Goal: Task Accomplishment & Management: Complete application form

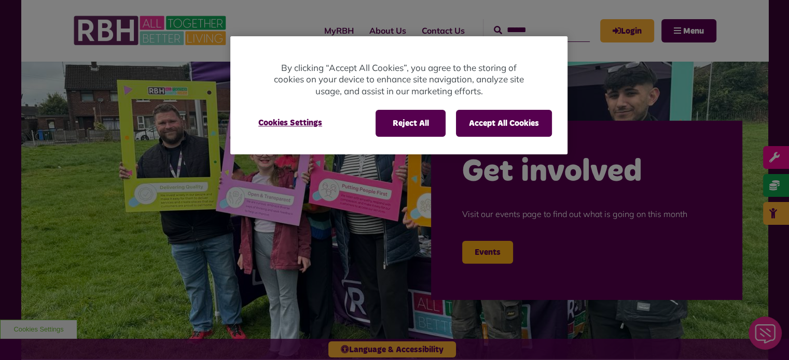
click at [626, 29] on div at bounding box center [394, 180] width 789 height 360
click at [498, 131] on button "Accept All Cookies" at bounding box center [504, 123] width 96 height 27
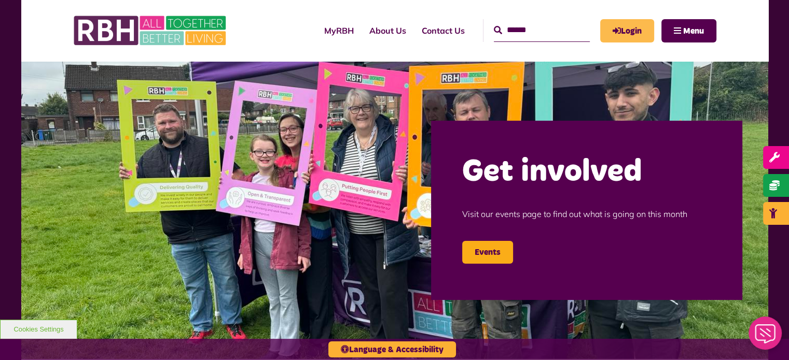
click at [621, 39] on link "Login" at bounding box center [627, 30] width 54 height 23
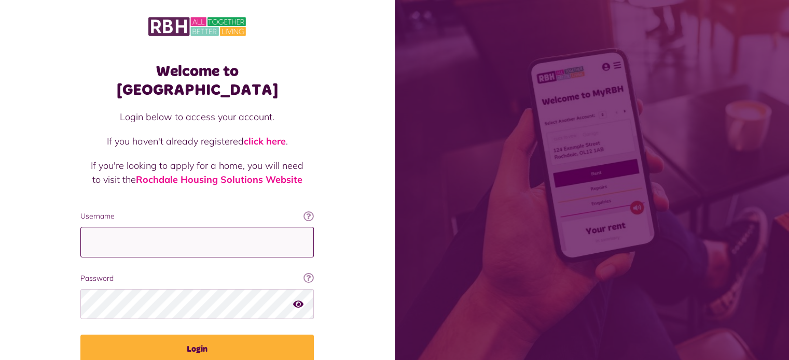
click at [200, 227] on input "Username" at bounding box center [196, 242] width 233 height 31
type input "**********"
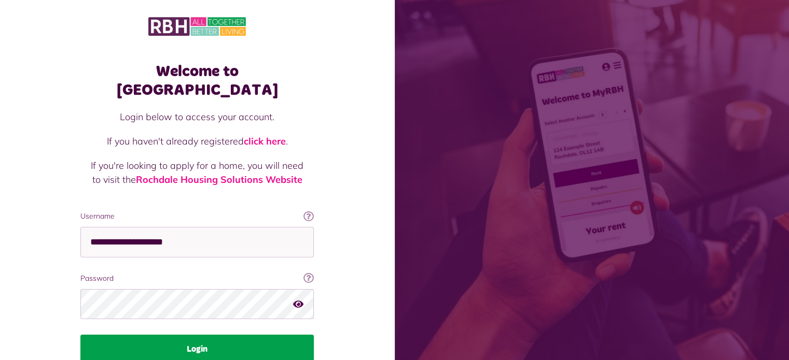
click at [180, 335] on button "Login" at bounding box center [196, 349] width 233 height 29
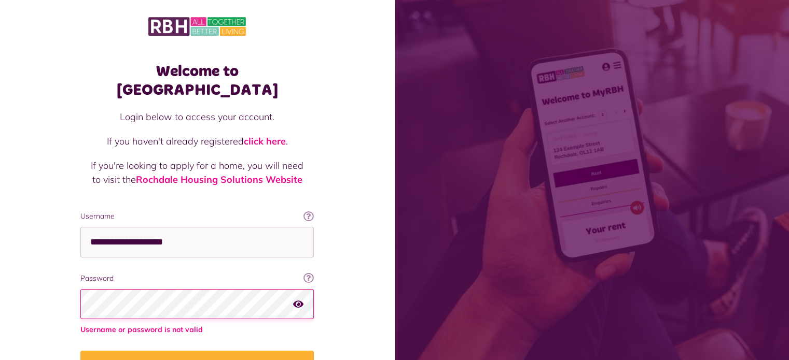
click at [80, 351] on button "Login" at bounding box center [196, 365] width 233 height 29
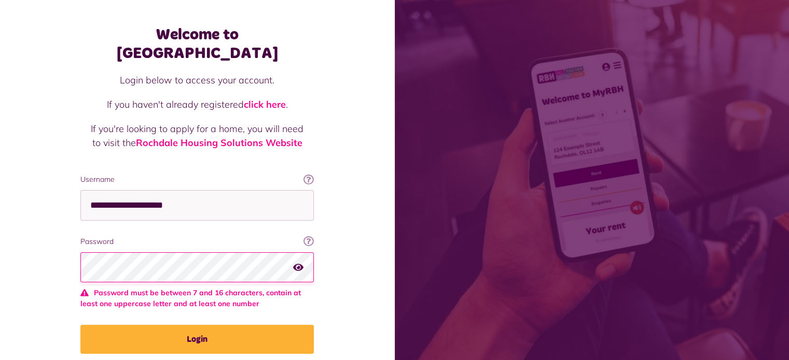
scroll to position [65, 0]
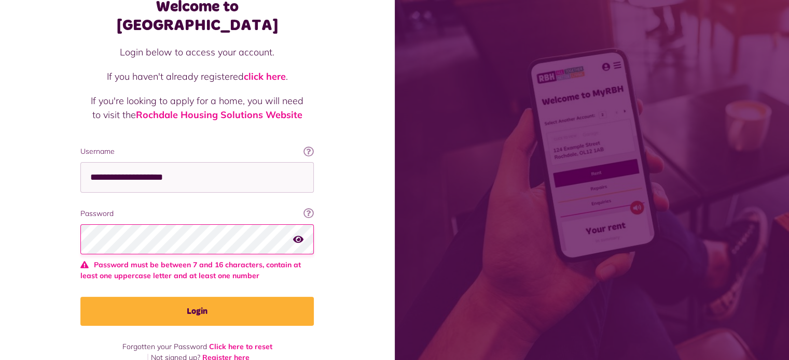
click at [300, 234] on icon "button" at bounding box center [298, 238] width 10 height 9
click at [80, 297] on button "Login" at bounding box center [196, 311] width 233 height 29
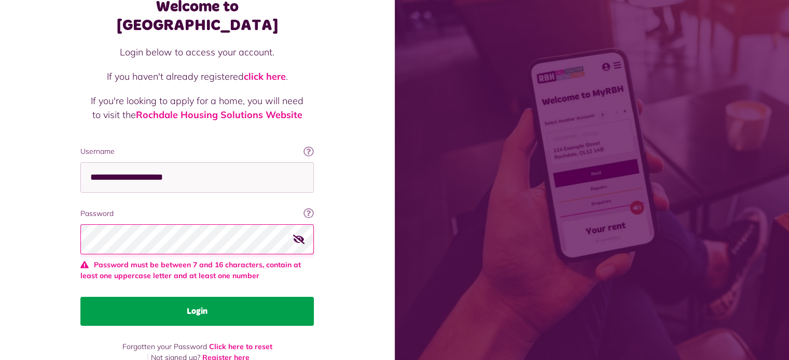
click at [151, 297] on button "Login" at bounding box center [196, 311] width 233 height 29
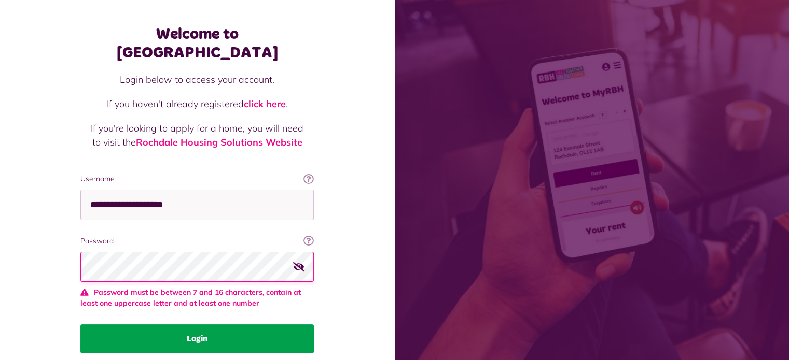
click at [80, 325] on button "Login" at bounding box center [196, 339] width 233 height 29
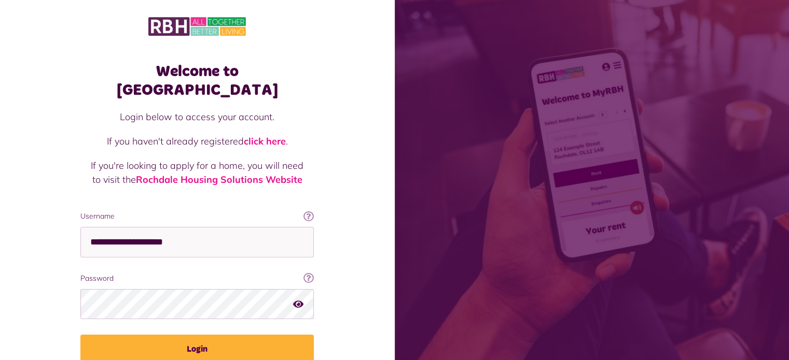
click at [298, 299] on icon "button" at bounding box center [298, 303] width 10 height 9
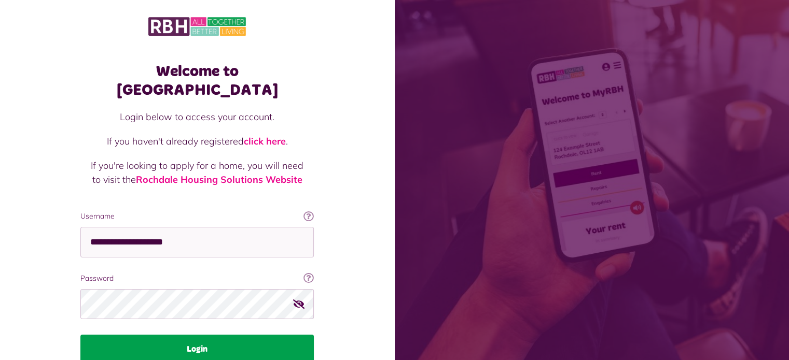
click at [199, 335] on button "Login" at bounding box center [196, 349] width 233 height 29
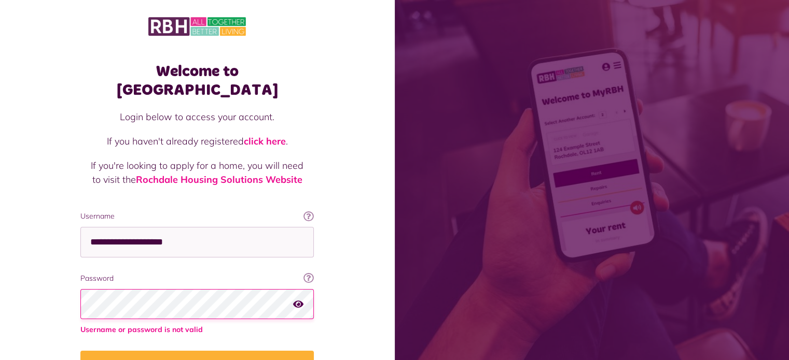
click at [80, 351] on button "Login" at bounding box center [196, 365] width 233 height 29
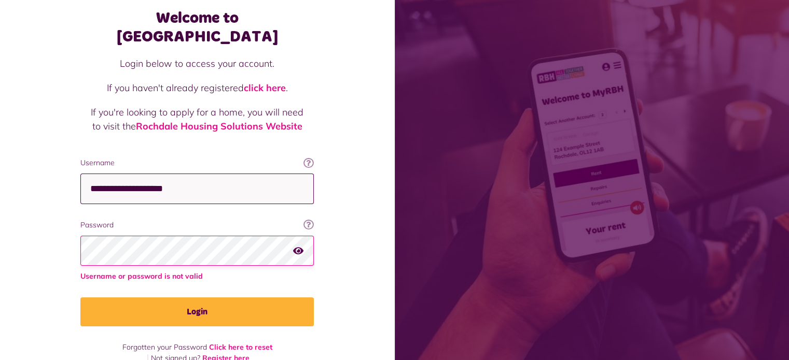
click at [174, 178] on input "**********" at bounding box center [196, 189] width 233 height 31
click at [174, 178] on input "**********" at bounding box center [196, 189] width 233 height 30
type input "**********"
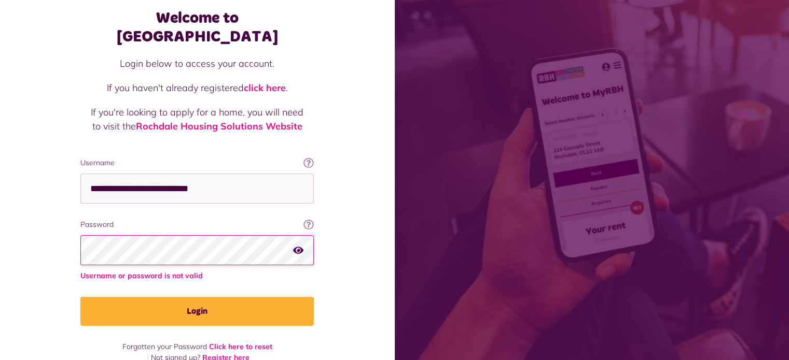
click at [80, 297] on button "Login" at bounding box center [196, 311] width 233 height 29
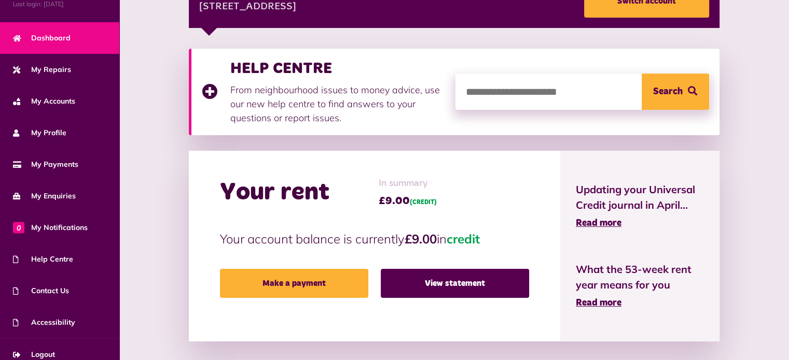
scroll to position [179, 0]
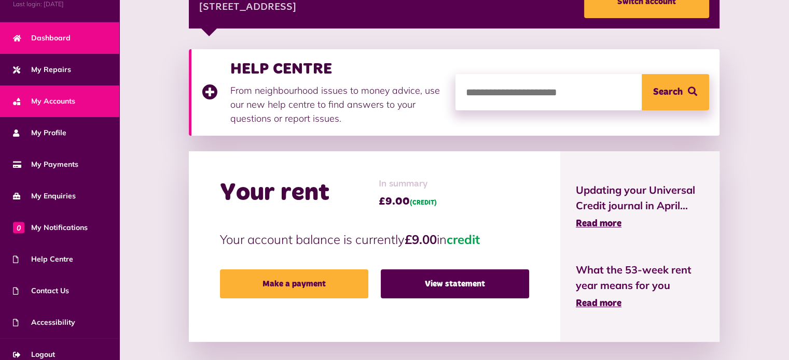
click at [75, 114] on link "My Accounts" at bounding box center [59, 102] width 119 height 32
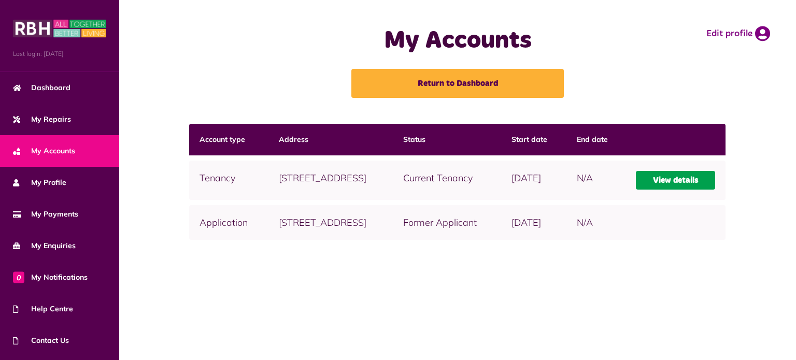
click at [676, 190] on link "View details" at bounding box center [675, 180] width 79 height 19
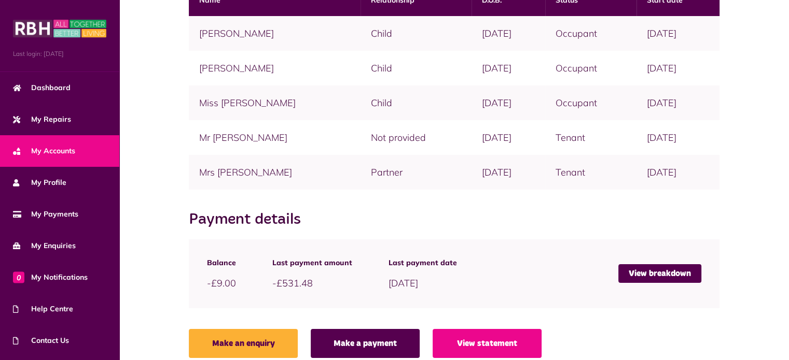
scroll to position [257, 0]
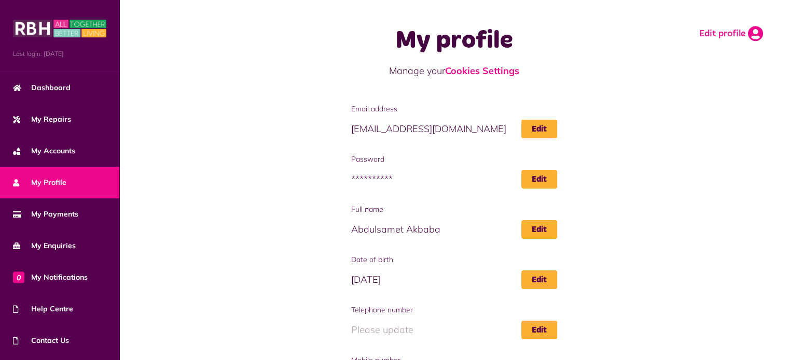
click at [731, 36] on link "Edit profile" at bounding box center [731, 34] width 64 height 16
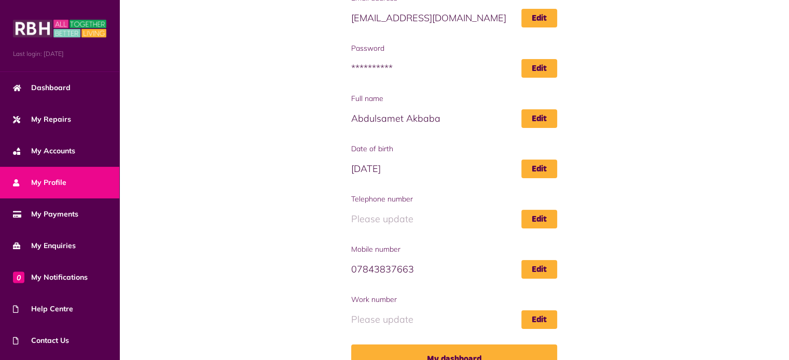
scroll to position [134, 0]
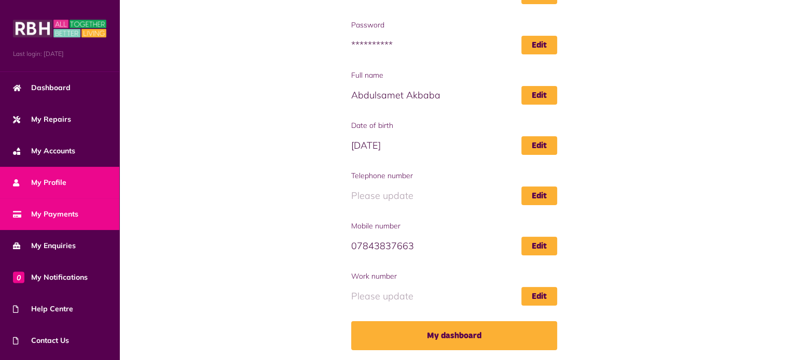
click at [50, 218] on span "My Payments" at bounding box center [45, 214] width 65 height 11
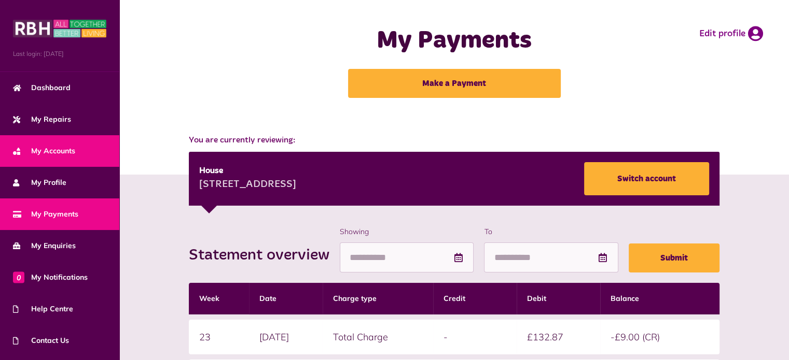
click at [58, 147] on span "My Accounts" at bounding box center [44, 151] width 62 height 11
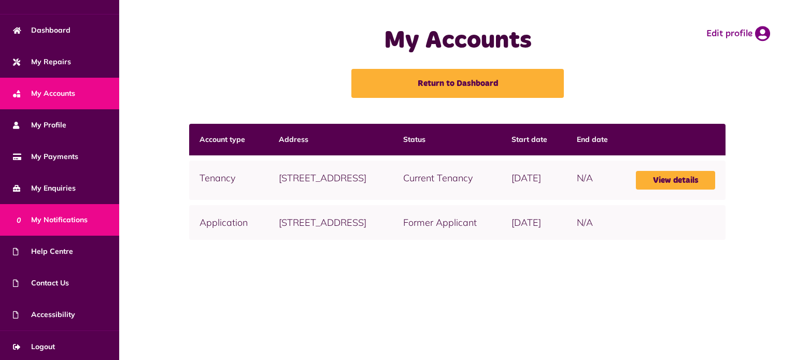
scroll to position [59, 0]
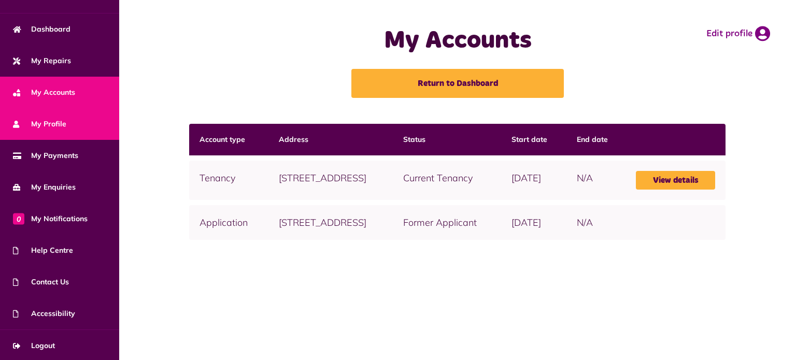
click at [58, 120] on span "My Profile" at bounding box center [39, 124] width 53 height 11
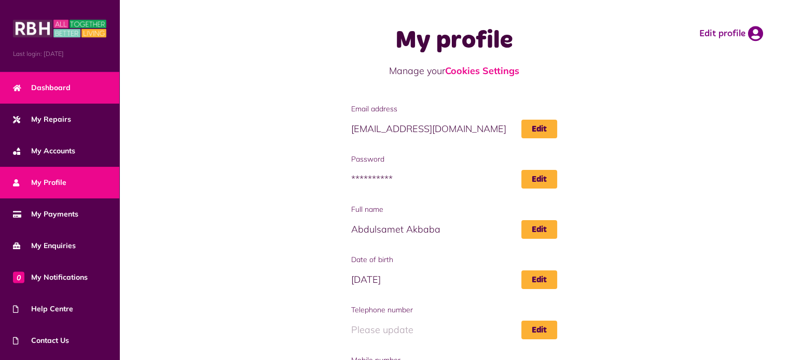
click at [52, 92] on link "Dashboard" at bounding box center [59, 88] width 119 height 32
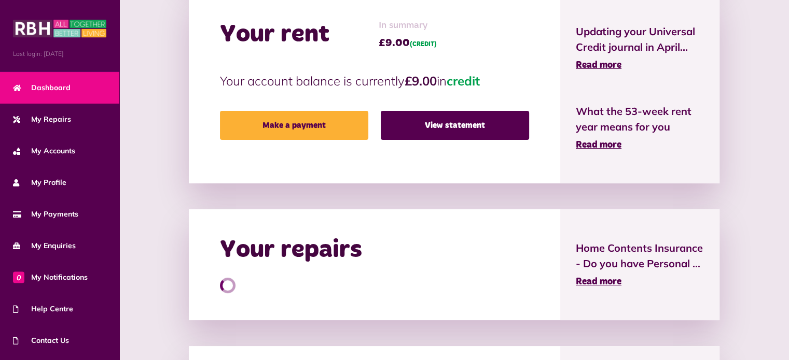
scroll to position [339, 0]
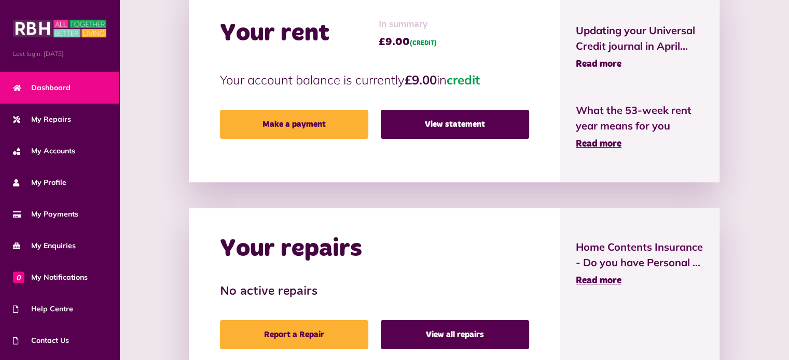
click at [614, 60] on span "Read more" at bounding box center [598, 64] width 46 height 9
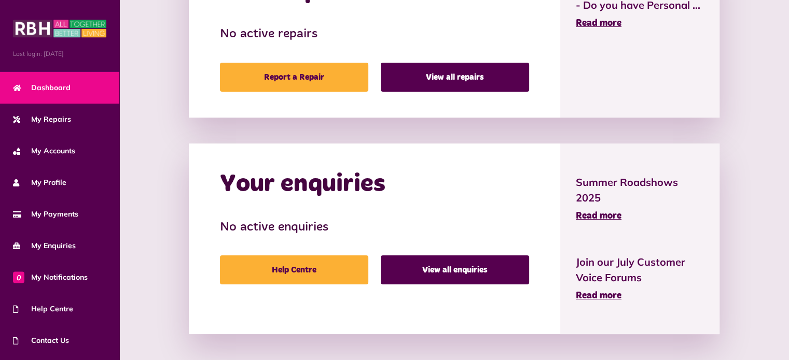
scroll to position [597, 0]
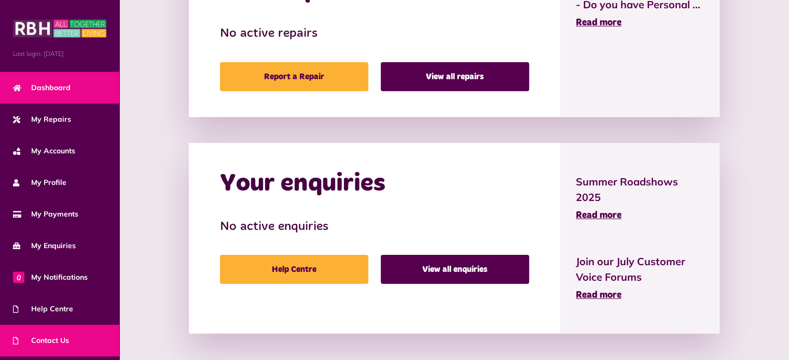
click at [57, 347] on link "Contact Us" at bounding box center [59, 341] width 119 height 32
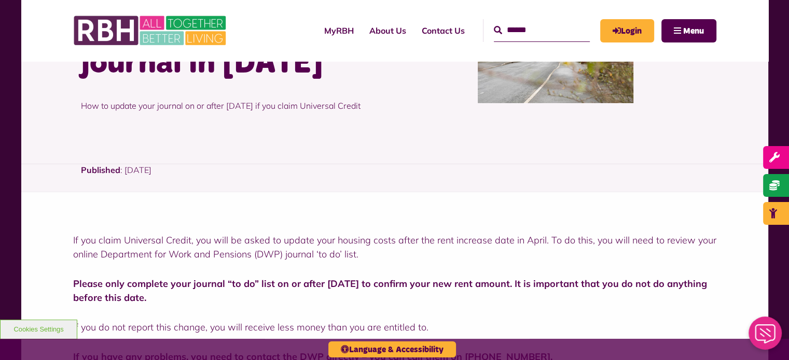
scroll to position [145, 0]
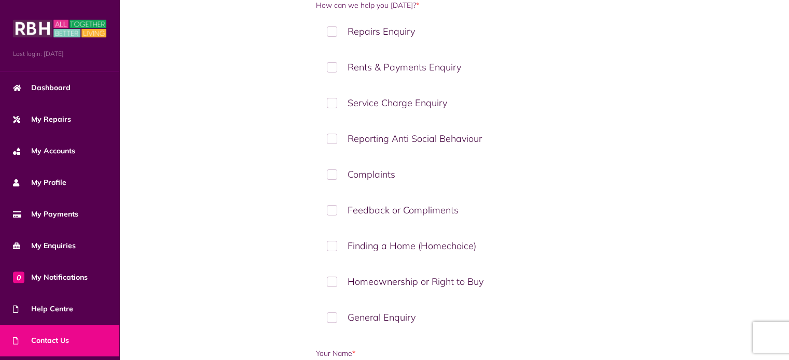
scroll to position [178, 0]
click at [451, 278] on label "Homeownership or Right to Buy" at bounding box center [454, 281] width 277 height 31
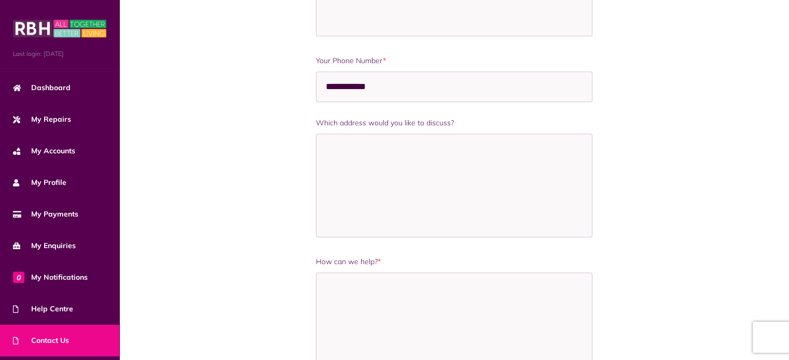
scroll to position [735, 0]
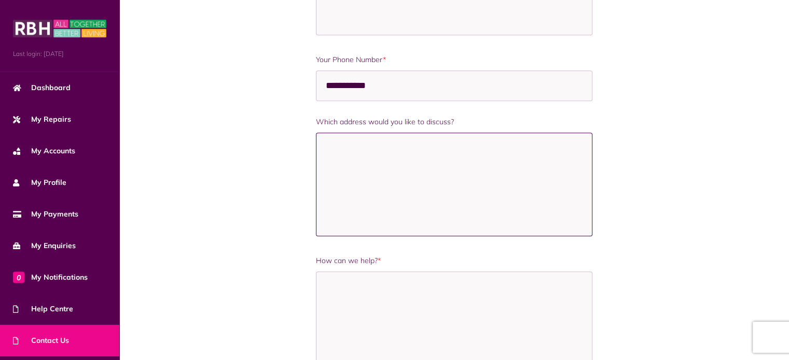
click at [419, 173] on textarea "Which address would you like to discuss?" at bounding box center [454, 185] width 277 height 104
type textarea "*"
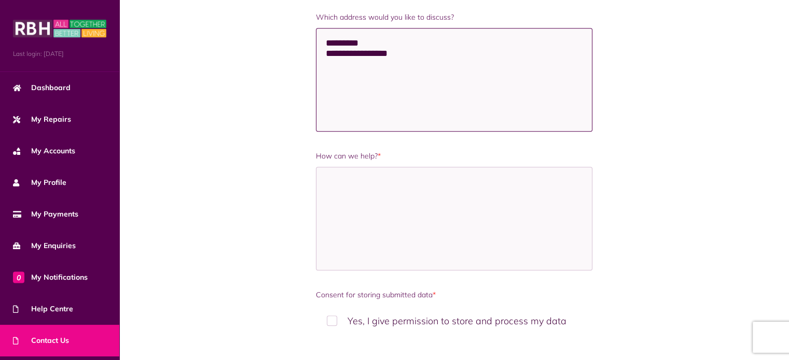
scroll to position [840, 0]
type textarea "**********"
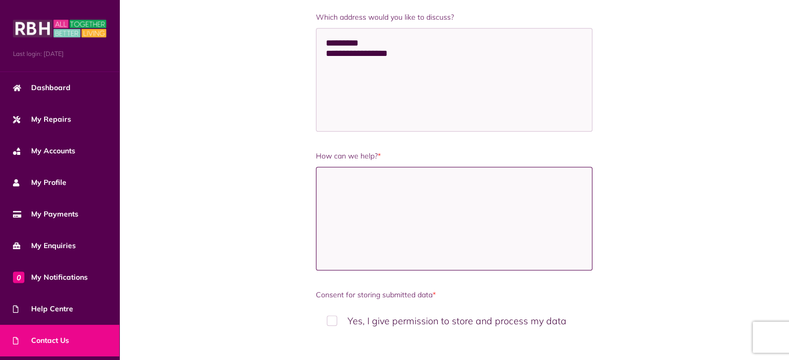
click at [381, 203] on textarea "How can we help? *" at bounding box center [454, 219] width 277 height 104
click at [331, 320] on label "Yes, I give permission to store and process my data" at bounding box center [454, 321] width 277 height 31
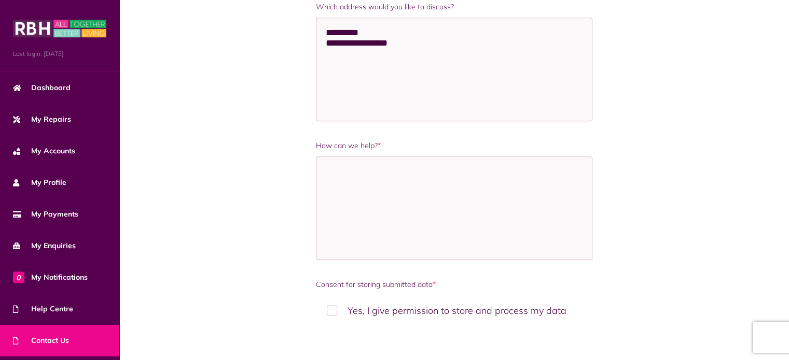
scroll to position [851, 0]
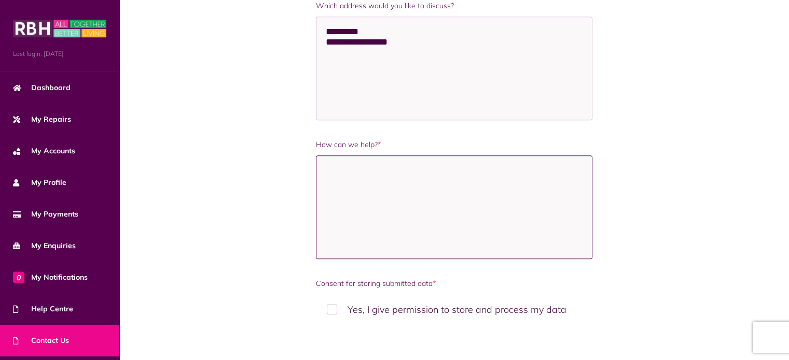
click at [348, 213] on textarea "How can we help? *" at bounding box center [454, 208] width 277 height 104
paste textarea "**********"
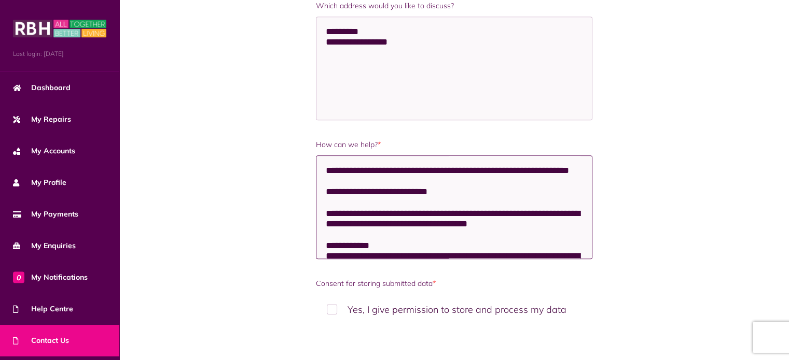
scroll to position [293, 0]
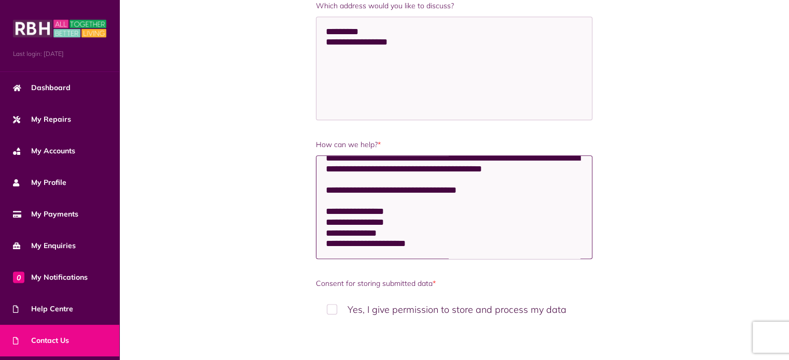
drag, startPoint x: 391, startPoint y: 233, endPoint x: 384, endPoint y: 228, distance: 8.9
click at [384, 228] on textarea "How can we help? *" at bounding box center [454, 208] width 277 height 104
click at [399, 227] on textarea "How can we help? *" at bounding box center [454, 208] width 277 height 104
drag, startPoint x: 402, startPoint y: 228, endPoint x: 326, endPoint y: 229, distance: 76.2
click at [326, 229] on textarea "How can we help? *" at bounding box center [454, 208] width 277 height 104
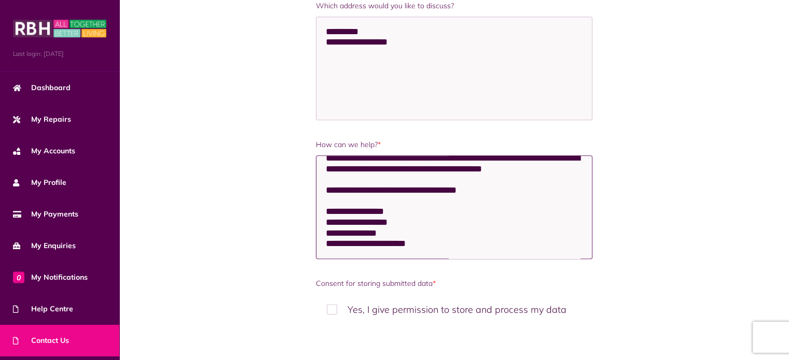
scroll to position [300, 0]
drag, startPoint x: 434, startPoint y: 256, endPoint x: 323, endPoint y: 234, distance: 113.1
click at [323, 234] on textarea "How can we help? *" at bounding box center [454, 208] width 277 height 104
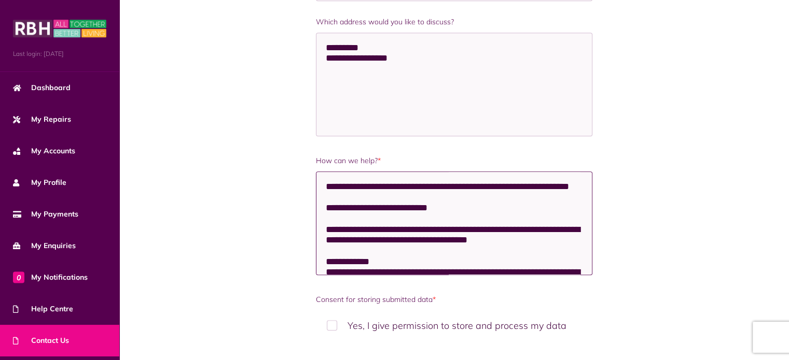
scroll to position [835, 0]
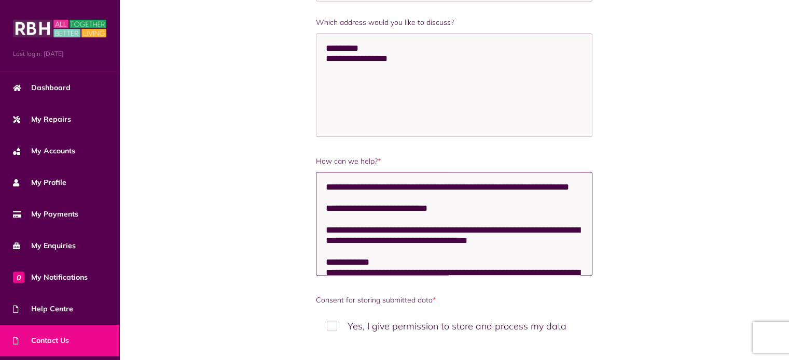
click at [353, 219] on textarea "How can we help? *" at bounding box center [454, 224] width 277 height 104
click at [489, 219] on textarea "How can we help? *" at bounding box center [454, 224] width 277 height 104
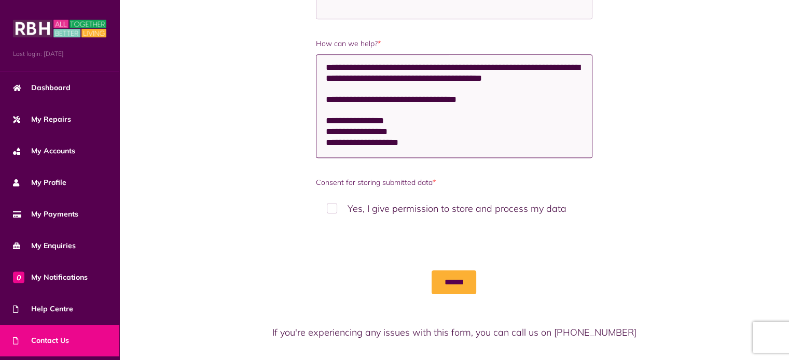
scroll to position [976, 0]
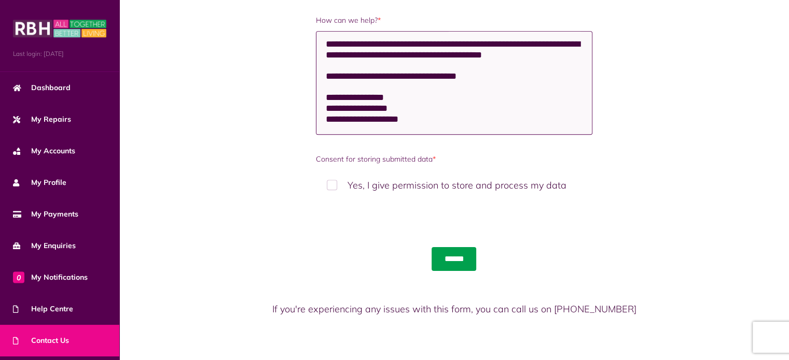
type textarea "**********"
click at [456, 257] on input "******" at bounding box center [453, 259] width 45 height 24
